Goal: Transaction & Acquisition: Purchase product/service

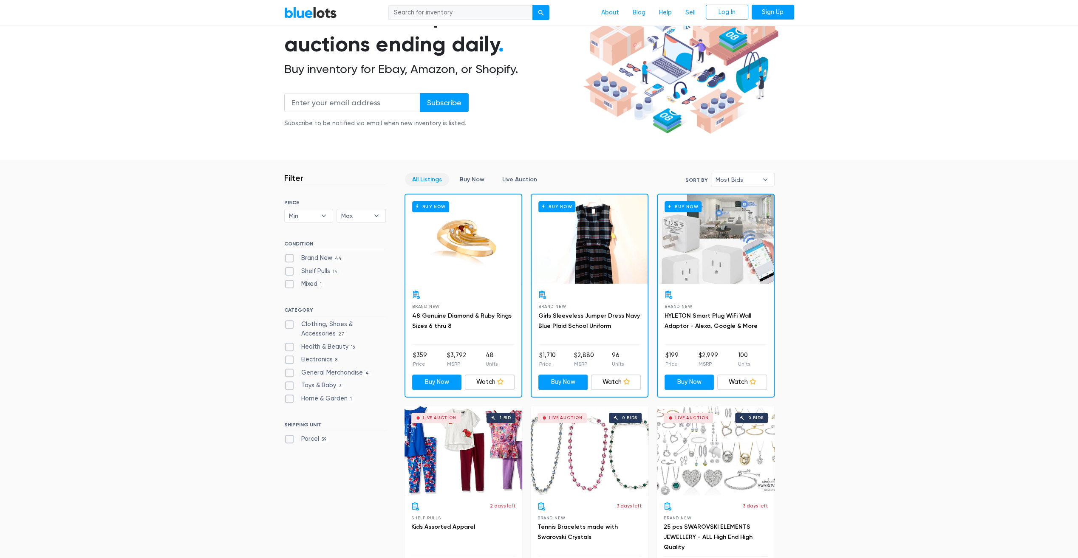
scroll to position [127, 0]
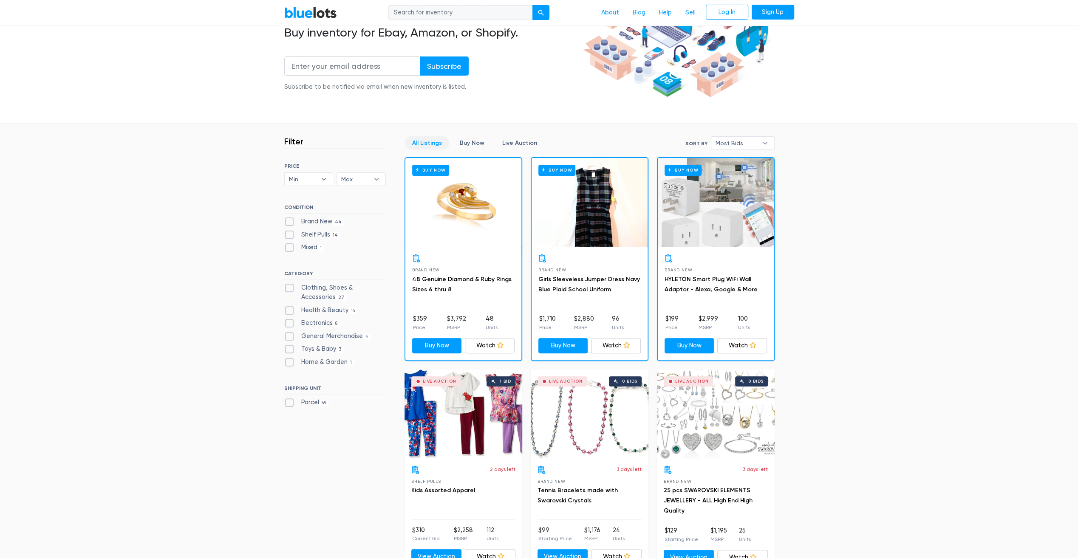
click at [289, 247] on label "Mixed 1" at bounding box center [304, 247] width 40 height 9
click at [289, 247] on input "Mixed 1" at bounding box center [287, 246] width 6 height 6
checkbox input "true"
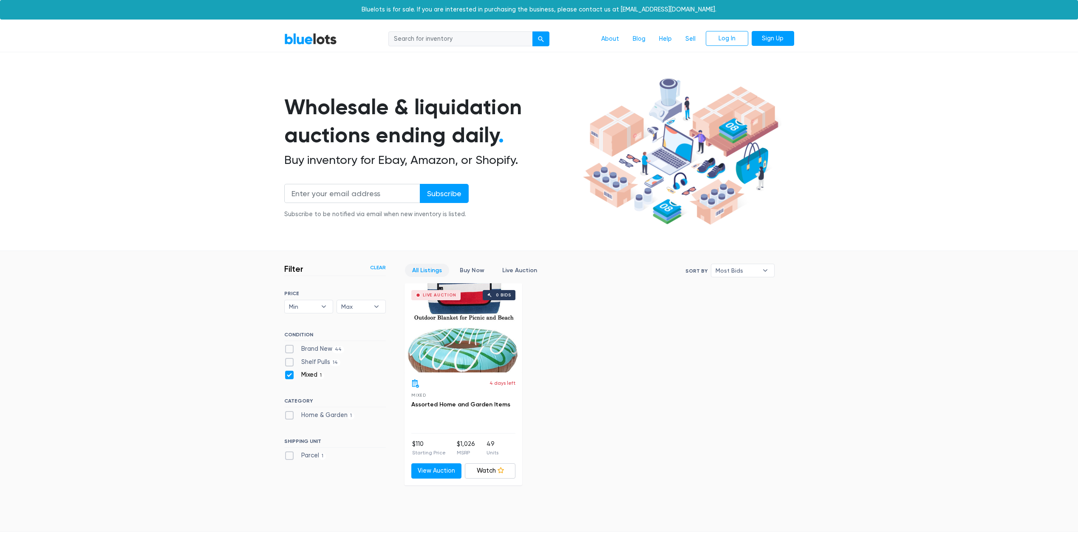
scroll to position [111, 0]
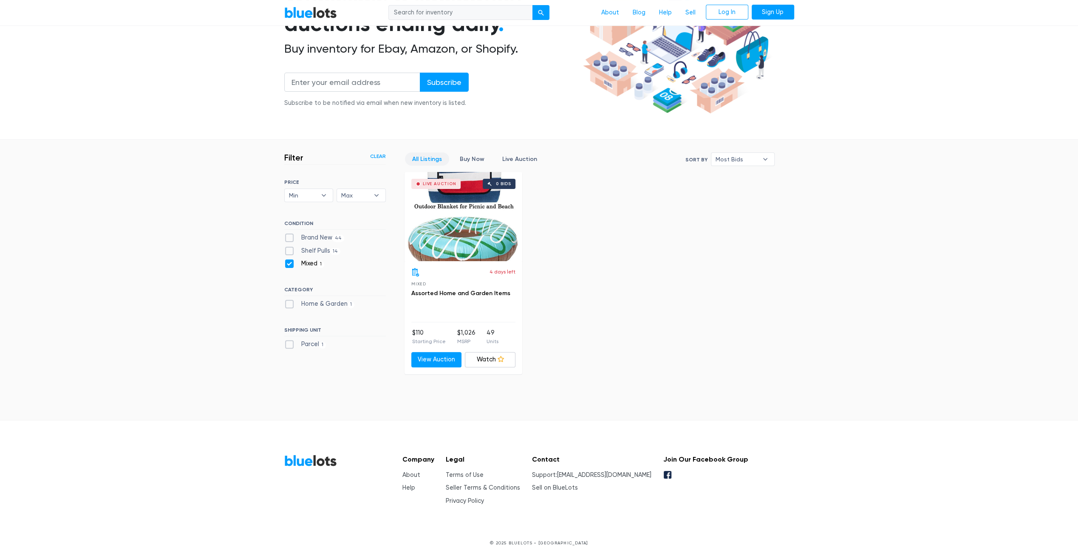
click at [288, 262] on label "Mixed 1" at bounding box center [304, 263] width 40 height 9
click at [288, 262] on input "Mixed 1" at bounding box center [287, 262] width 6 height 6
checkbox input "false"
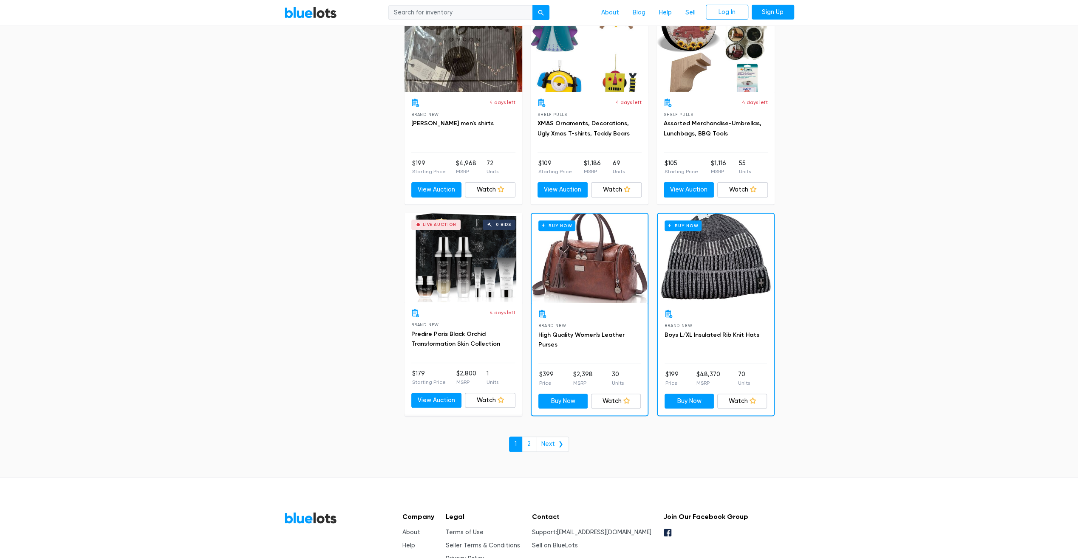
scroll to position [3494, 0]
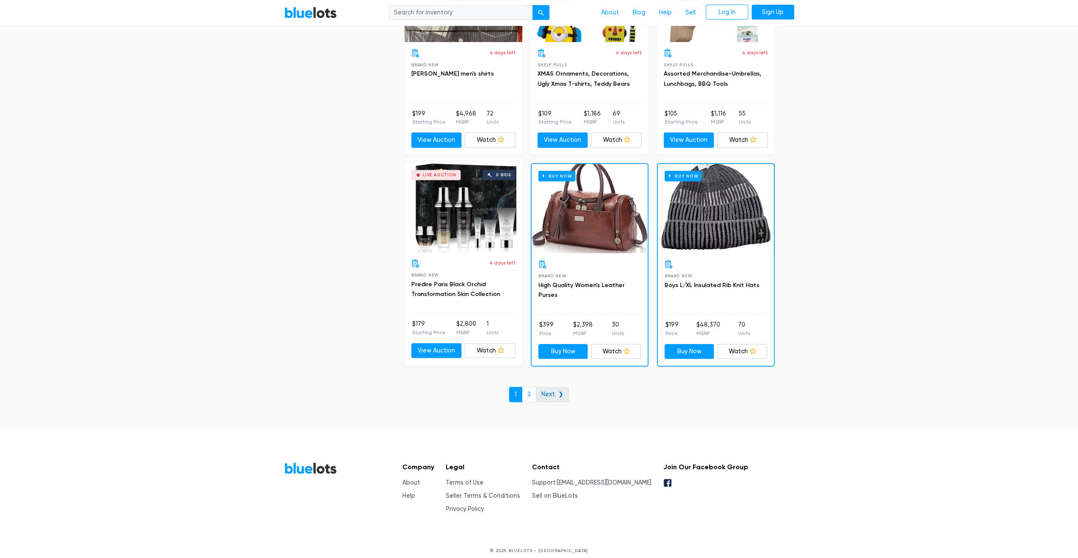
click at [556, 387] on link "Next ❯" at bounding box center [552, 394] width 33 height 15
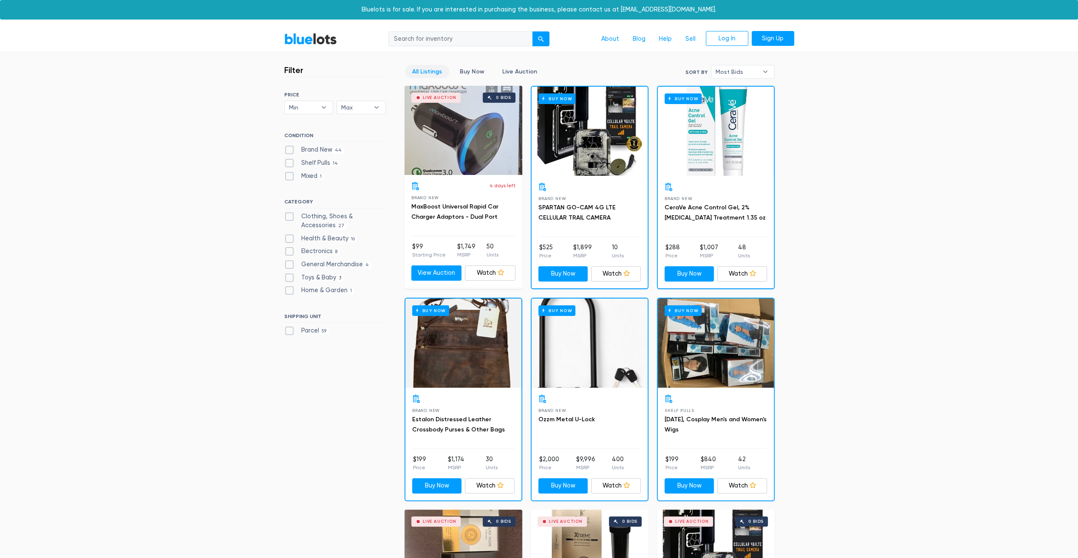
click at [288, 147] on label "Brand New 44" at bounding box center [314, 149] width 60 height 9
click at [288, 147] on New"] "Brand New 44" at bounding box center [287, 148] width 6 height 6
checkbox New"] "true"
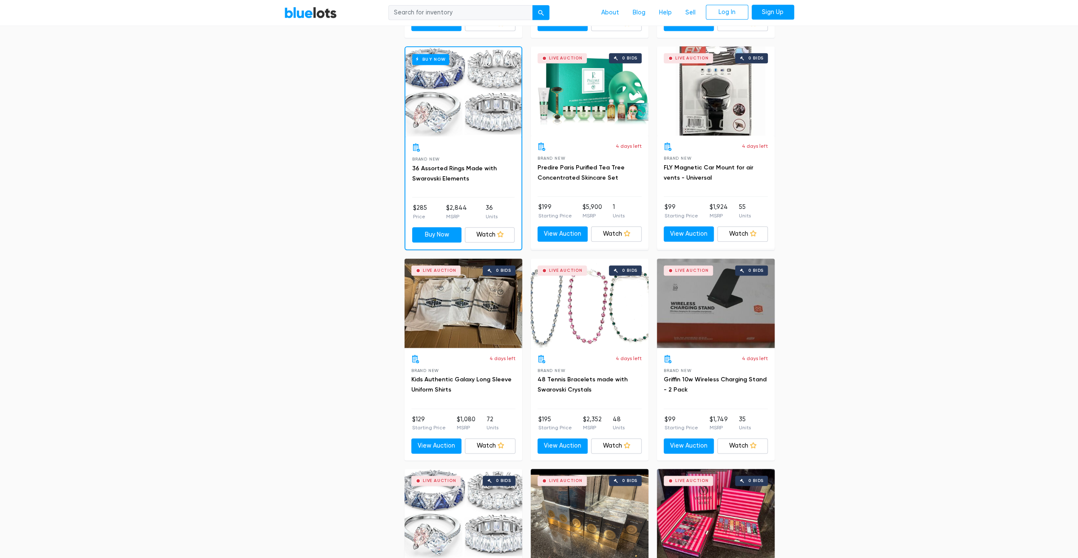
scroll to position [781, 0]
